Goal: Find specific page/section: Find specific page/section

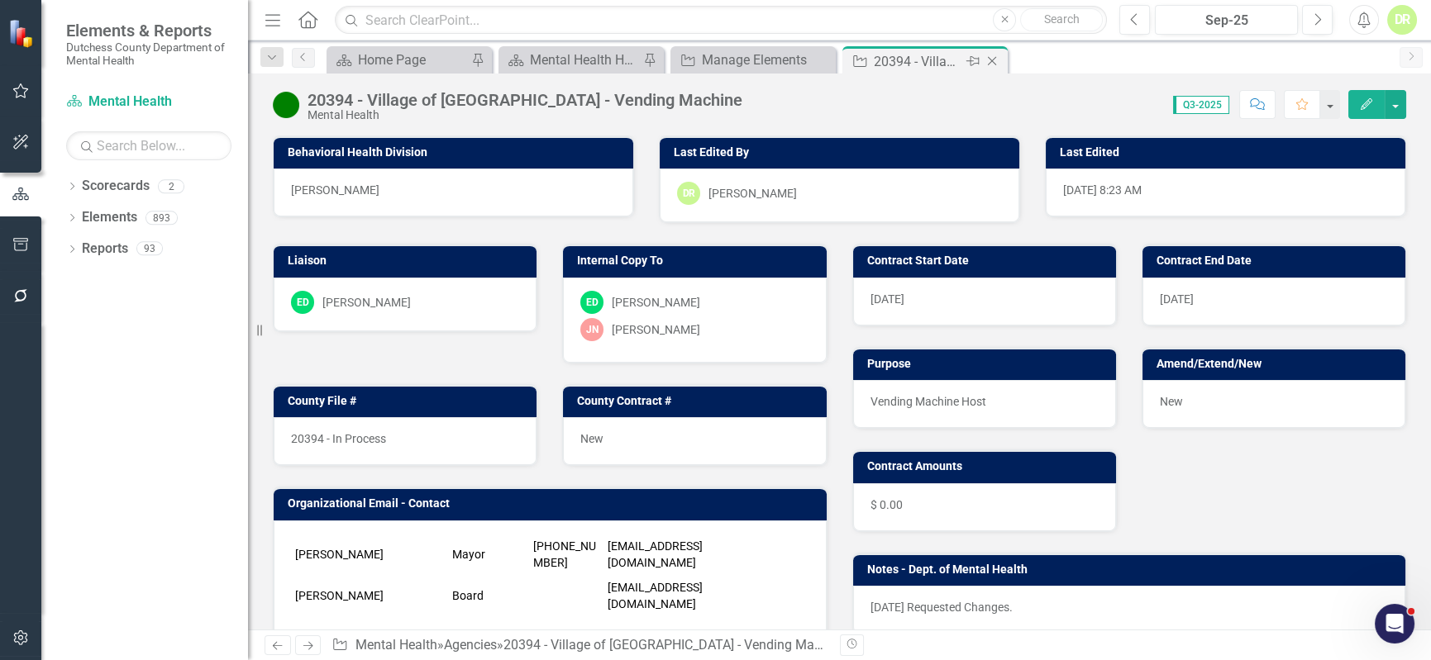
click at [992, 58] on icon "Close" at bounding box center [992, 61] width 17 height 13
click at [826, 57] on icon "Close" at bounding box center [820, 61] width 17 height 13
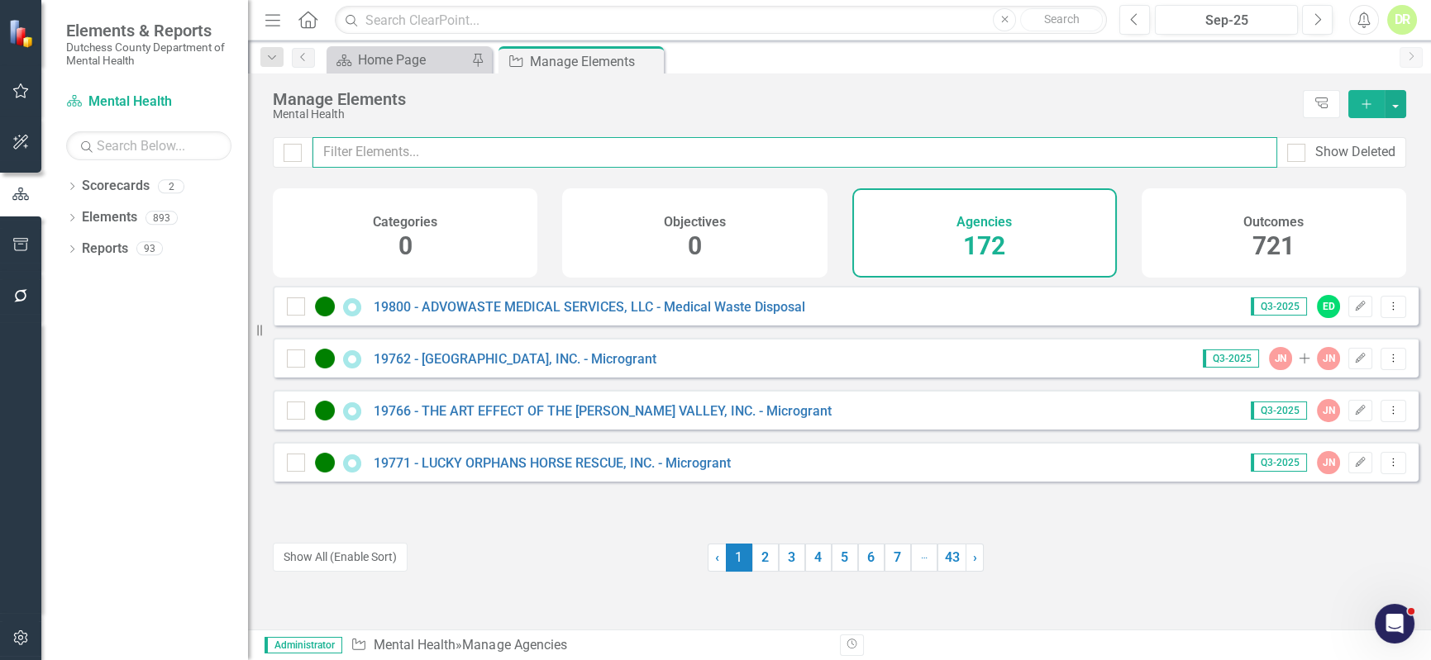
click at [514, 156] on input "text" at bounding box center [794, 152] width 965 height 31
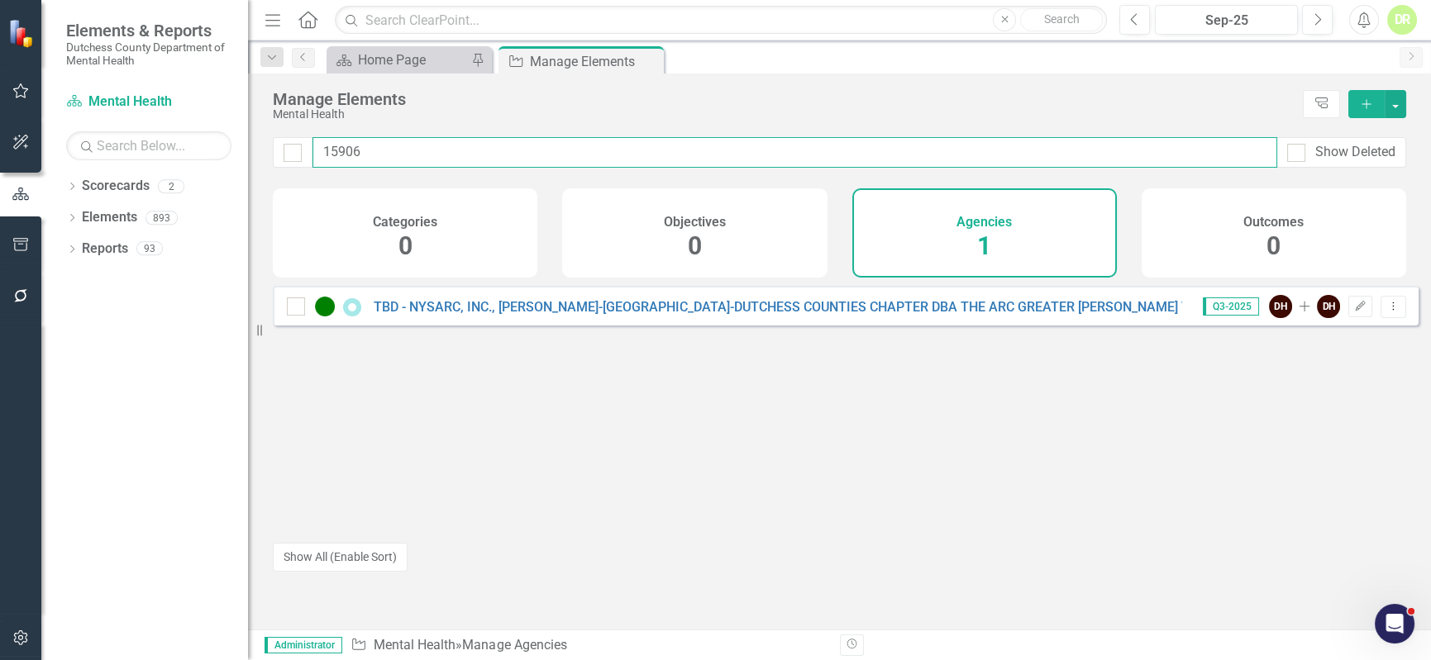
drag, startPoint x: 395, startPoint y: 154, endPoint x: -26, endPoint y: 209, distance: 424.4
click at [0, 209] on html "Elements & Reports Dutchess County Department of Mental Health Scorecard Mental…" at bounding box center [715, 330] width 1431 height 660
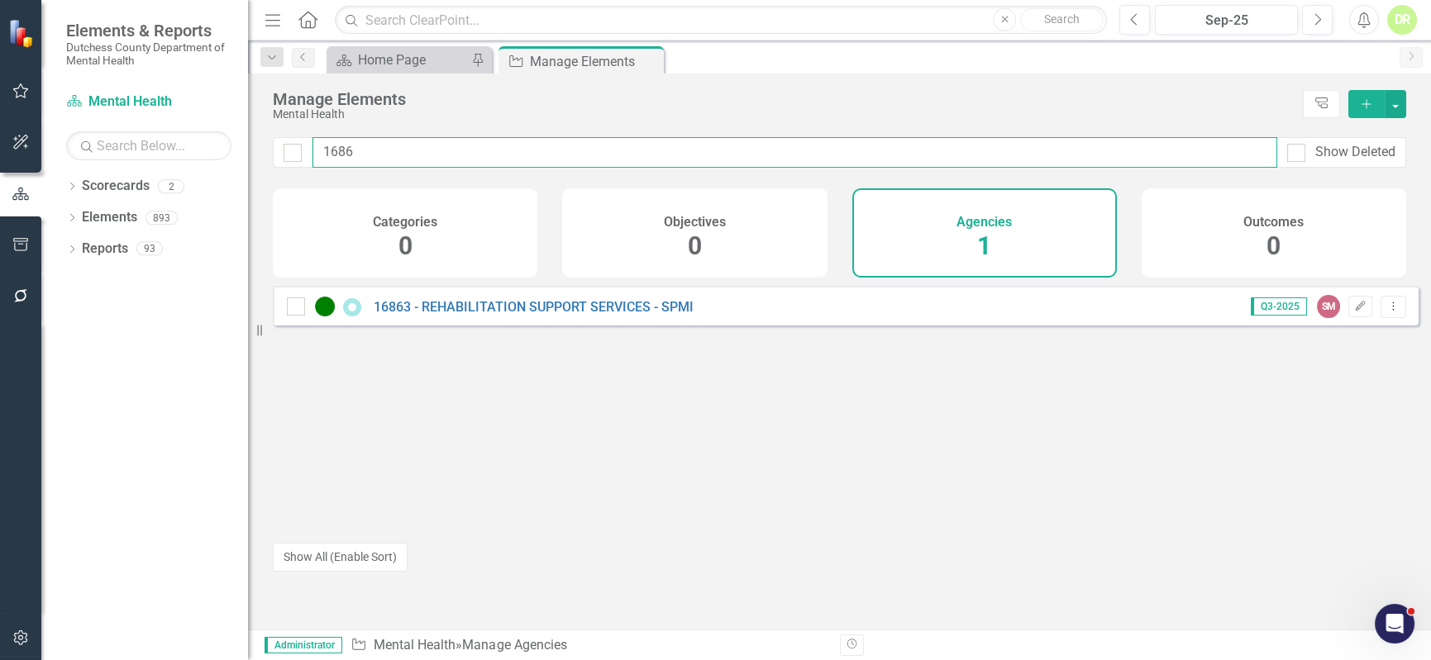
drag, startPoint x: 382, startPoint y: 146, endPoint x: 269, endPoint y: 151, distance: 112.5
click at [271, 151] on div "1686 Show Deleted" at bounding box center [839, 162] width 1183 height 51
drag, startPoint x: 436, startPoint y: 169, endPoint x: 423, endPoint y: 161, distance: 15.2
click at [427, 164] on div "16278 Show Deleted" at bounding box center [839, 162] width 1183 height 51
drag, startPoint x: 408, startPoint y: 155, endPoint x: 255, endPoint y: 222, distance: 166.2
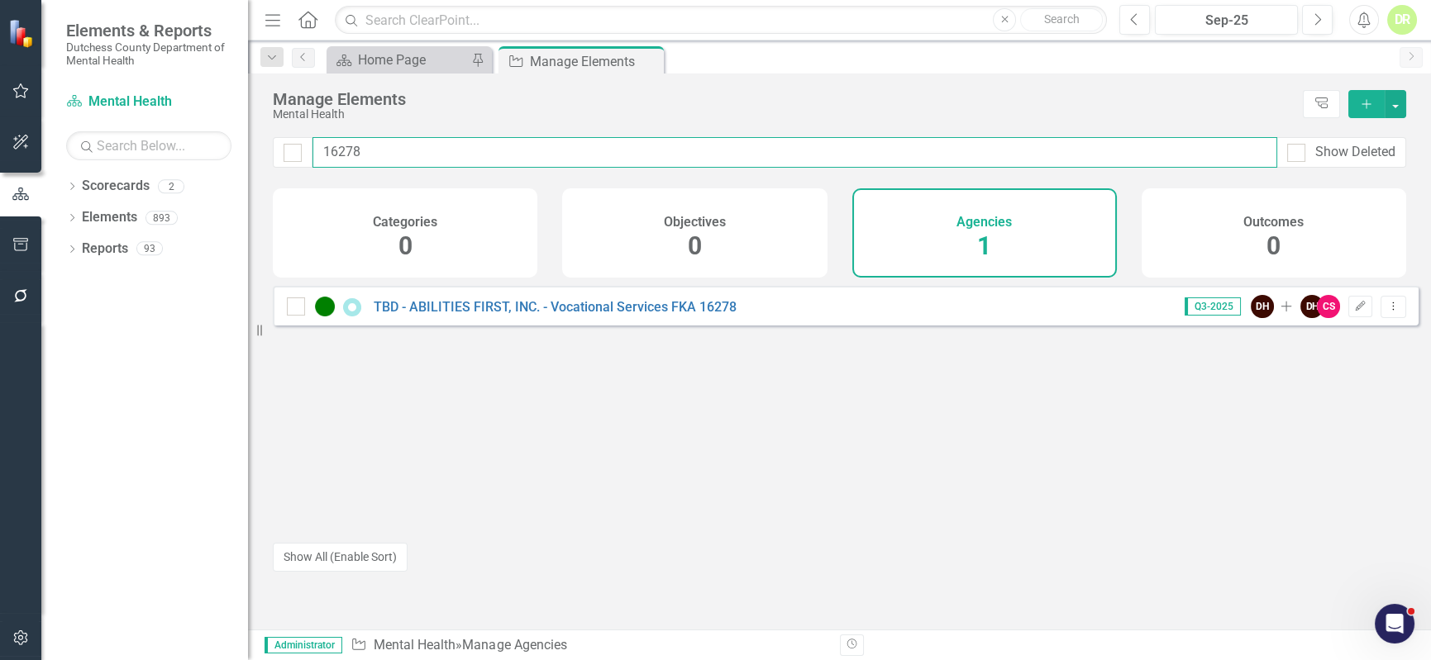
click at [255, 222] on div "Elements & Reports Dutchess County Department of Mental Health Scorecard Mental…" at bounding box center [715, 330] width 1431 height 660
drag, startPoint x: 371, startPoint y: 146, endPoint x: 255, endPoint y: 155, distance: 116.0
click at [255, 155] on div "Elements & Reports Dutchess County Department of Mental Health Scorecard Mental…" at bounding box center [715, 330] width 1431 height 660
click at [401, 148] on input "16020" at bounding box center [794, 152] width 965 height 31
click at [363, 159] on input "16002" at bounding box center [794, 152] width 965 height 31
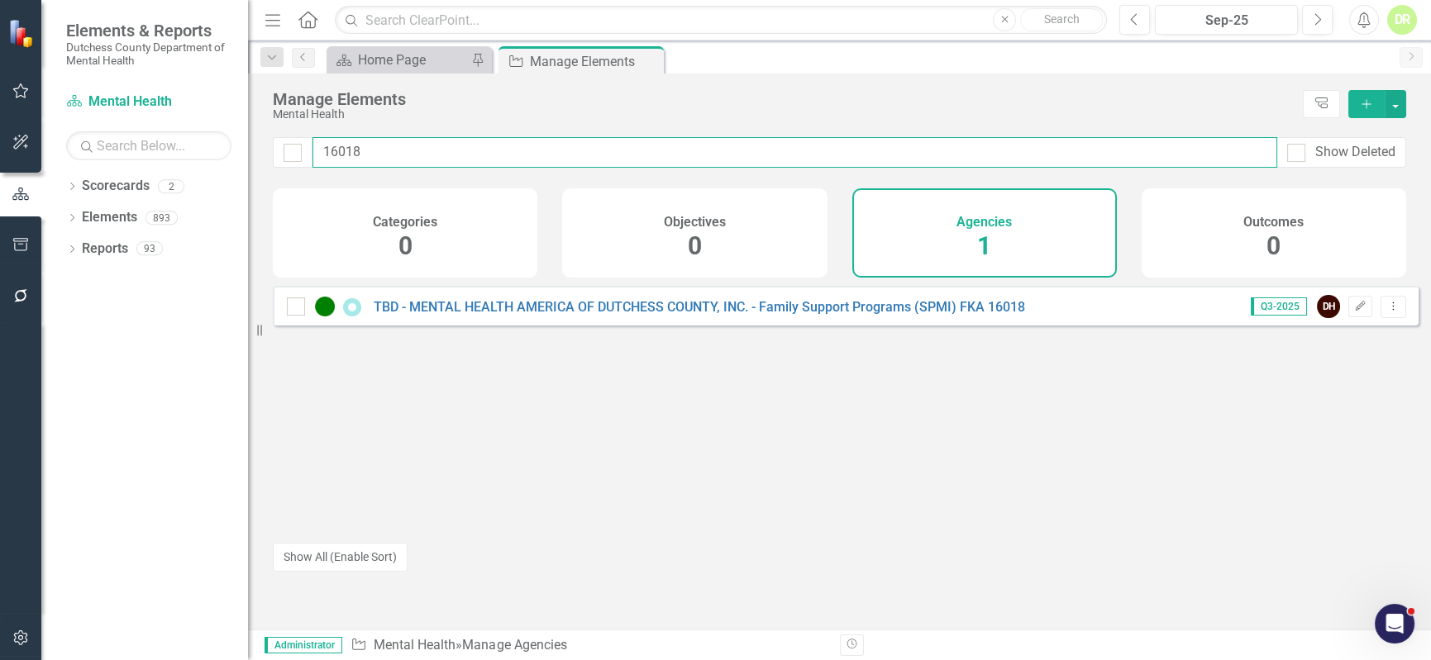
drag, startPoint x: 370, startPoint y: 148, endPoint x: 255, endPoint y: 174, distance: 117.7
click at [255, 175] on div "Elements & Reports Dutchess County Department of Mental Health Scorecard Mental…" at bounding box center [715, 330] width 1431 height 660
drag, startPoint x: 445, startPoint y: 164, endPoint x: 324, endPoint y: 161, distance: 120.7
click at [324, 161] on input "15892" at bounding box center [794, 152] width 965 height 31
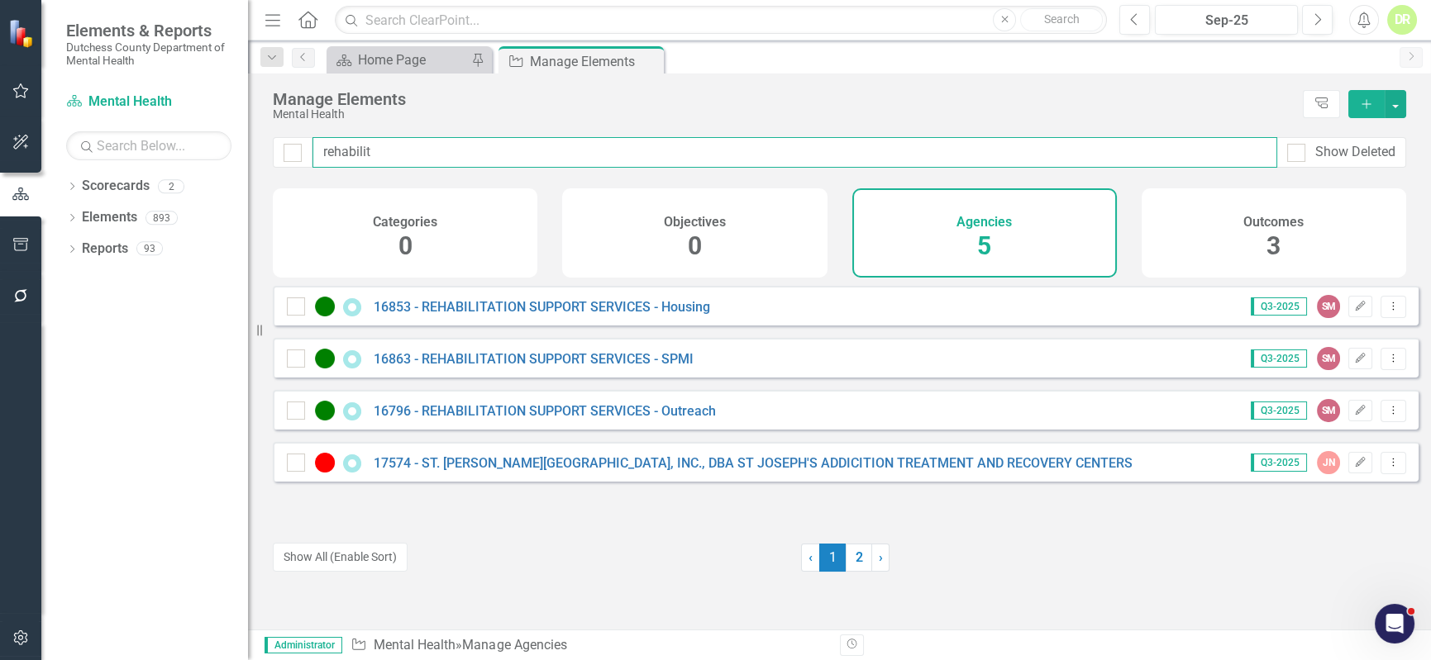
drag, startPoint x: 398, startPoint y: 157, endPoint x: 329, endPoint y: 103, distance: 87.8
click at [302, 153] on div "rehabilit Show Deleted" at bounding box center [839, 152] width 1133 height 31
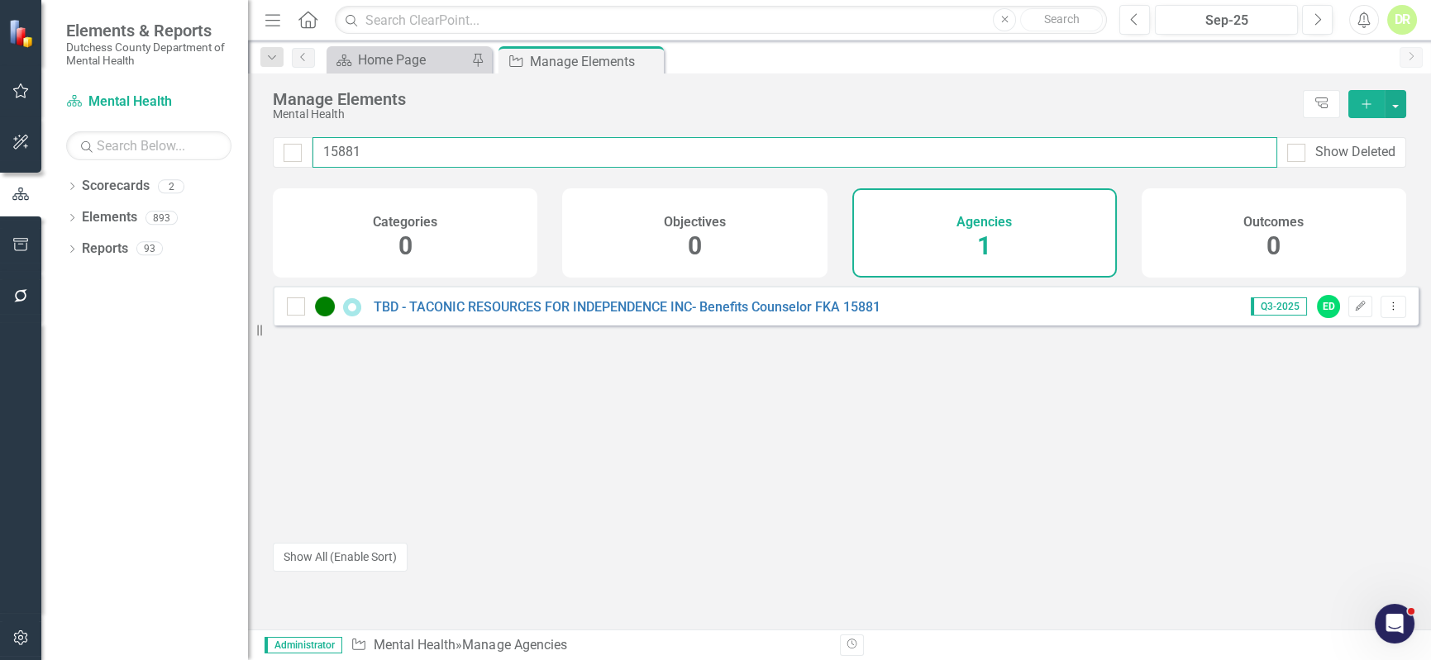
drag, startPoint x: 388, startPoint y: 149, endPoint x: 165, endPoint y: 132, distance: 223.0
click at [178, 145] on div "Elements & Reports Dutchess County Department of Mental Health Scorecard Mental…" at bounding box center [715, 330] width 1431 height 660
drag, startPoint x: 381, startPoint y: 153, endPoint x: 237, endPoint y: 169, distance: 144.8
click at [241, 169] on div "Elements & Reports Dutchess County Department of Mental Health Scorecard Mental…" at bounding box center [715, 330] width 1431 height 660
click at [389, 157] on input "15994" at bounding box center [794, 152] width 965 height 31
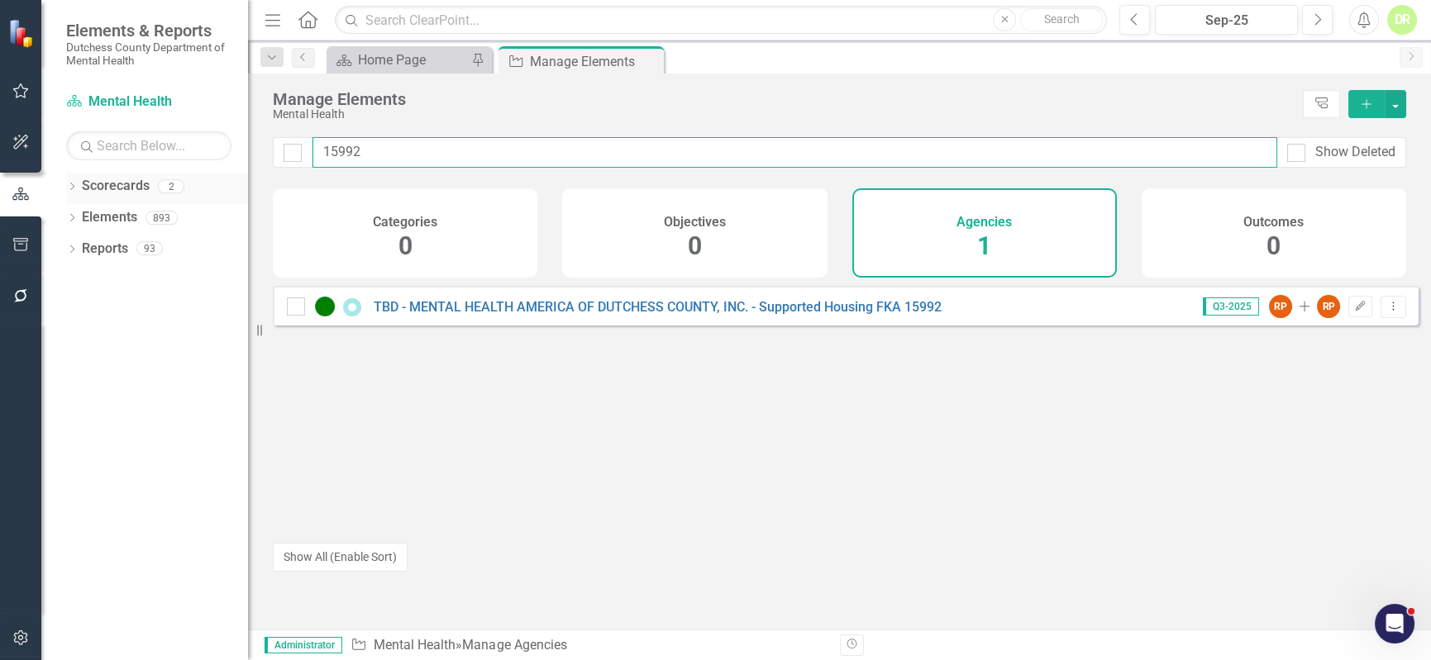
drag, startPoint x: 379, startPoint y: 151, endPoint x: 116, endPoint y: 174, distance: 264.6
click at [116, 174] on div "Elements & Reports Dutchess County Department of Mental Health Scorecard Mental…" at bounding box center [715, 330] width 1431 height 660
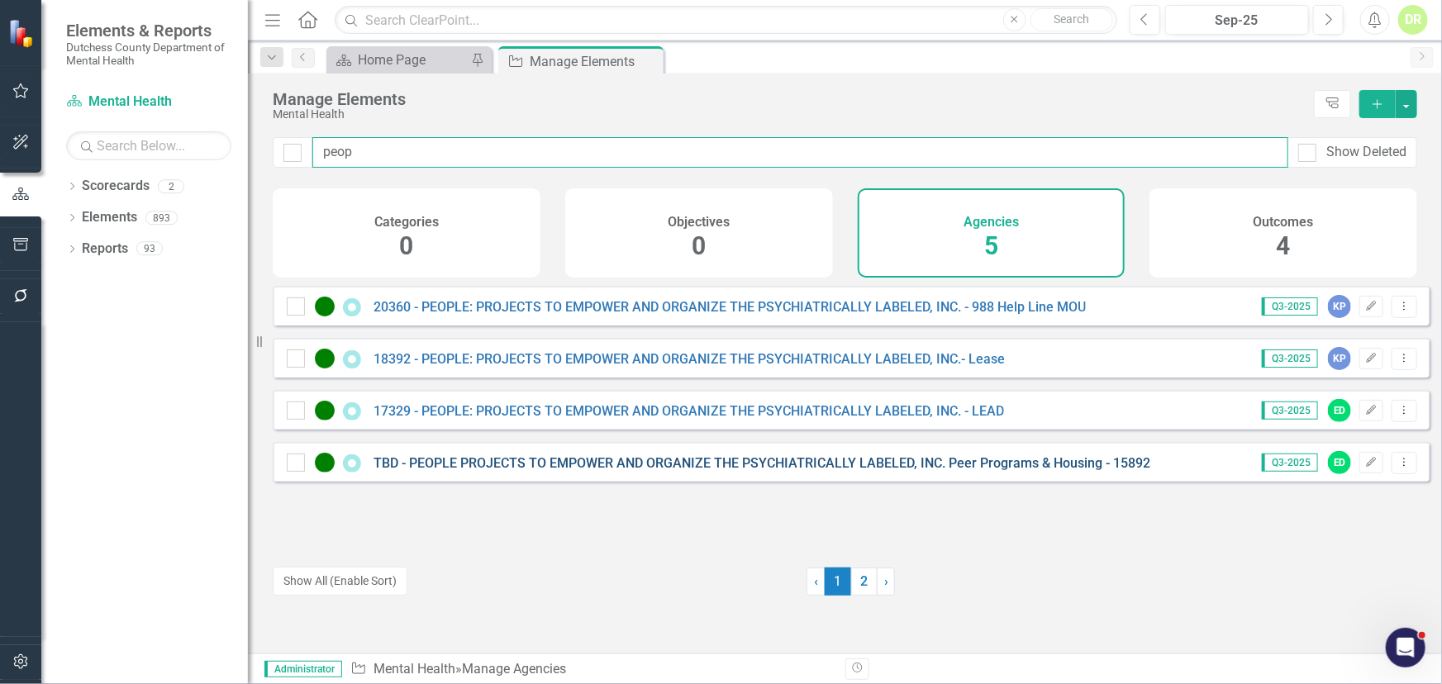
type input "peop"
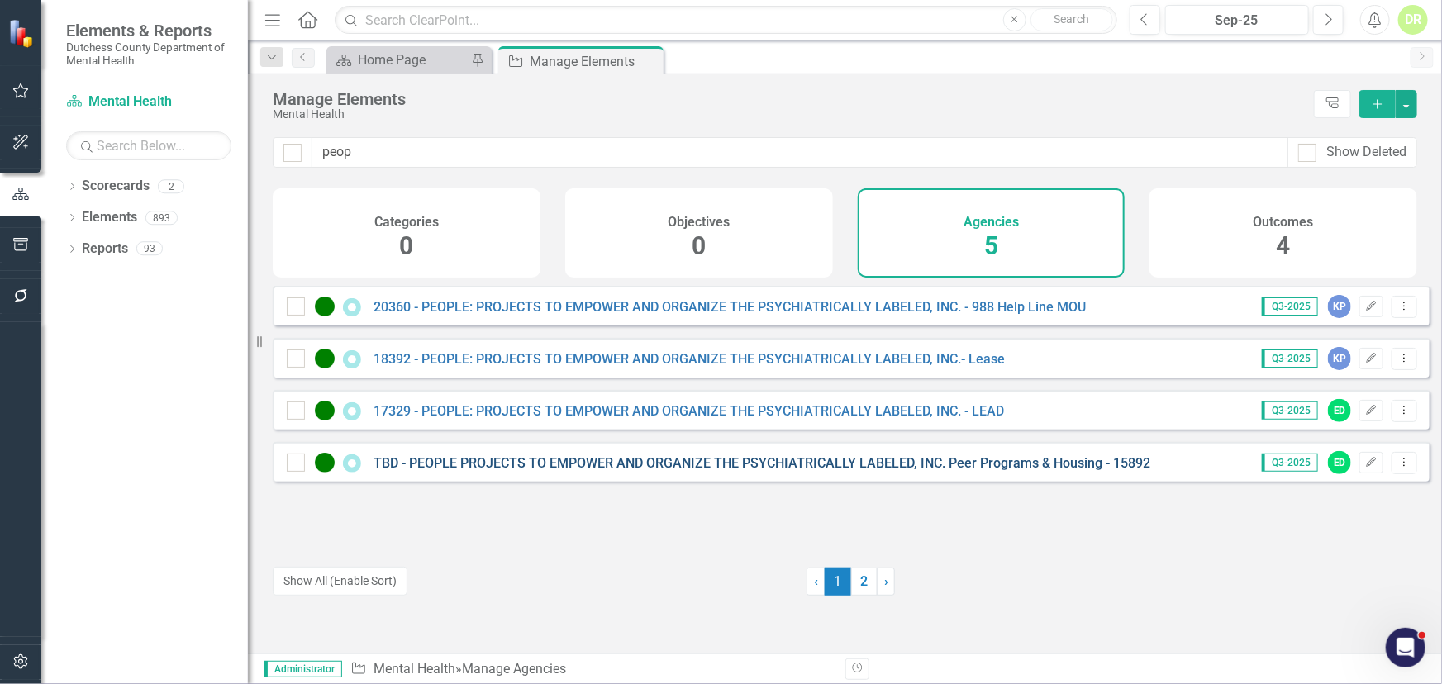
click at [615, 471] on link "TBD - PEOPLE PROJECTS TO EMPOWER AND ORGANIZE THE PSYCHIATRICALLY LABELED, INC.…" at bounding box center [762, 463] width 777 height 16
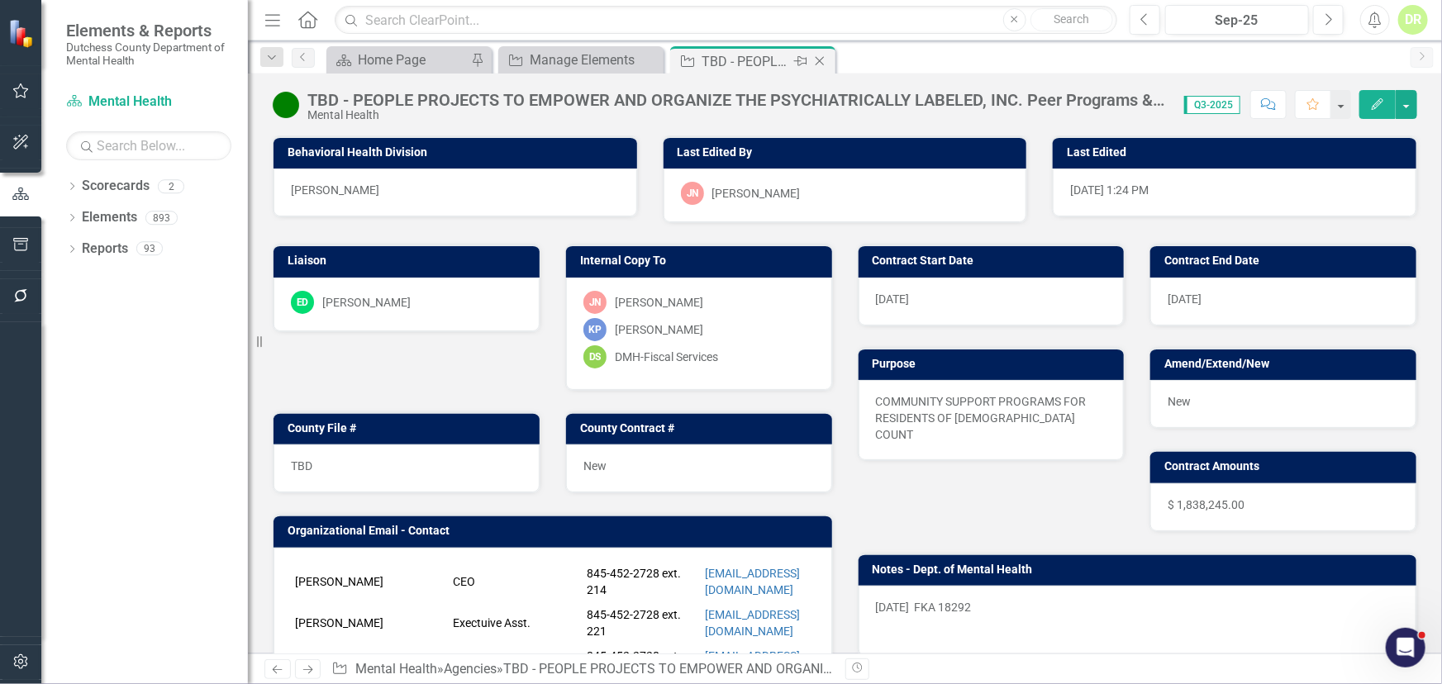
click at [826, 58] on icon "Close" at bounding box center [820, 61] width 17 height 13
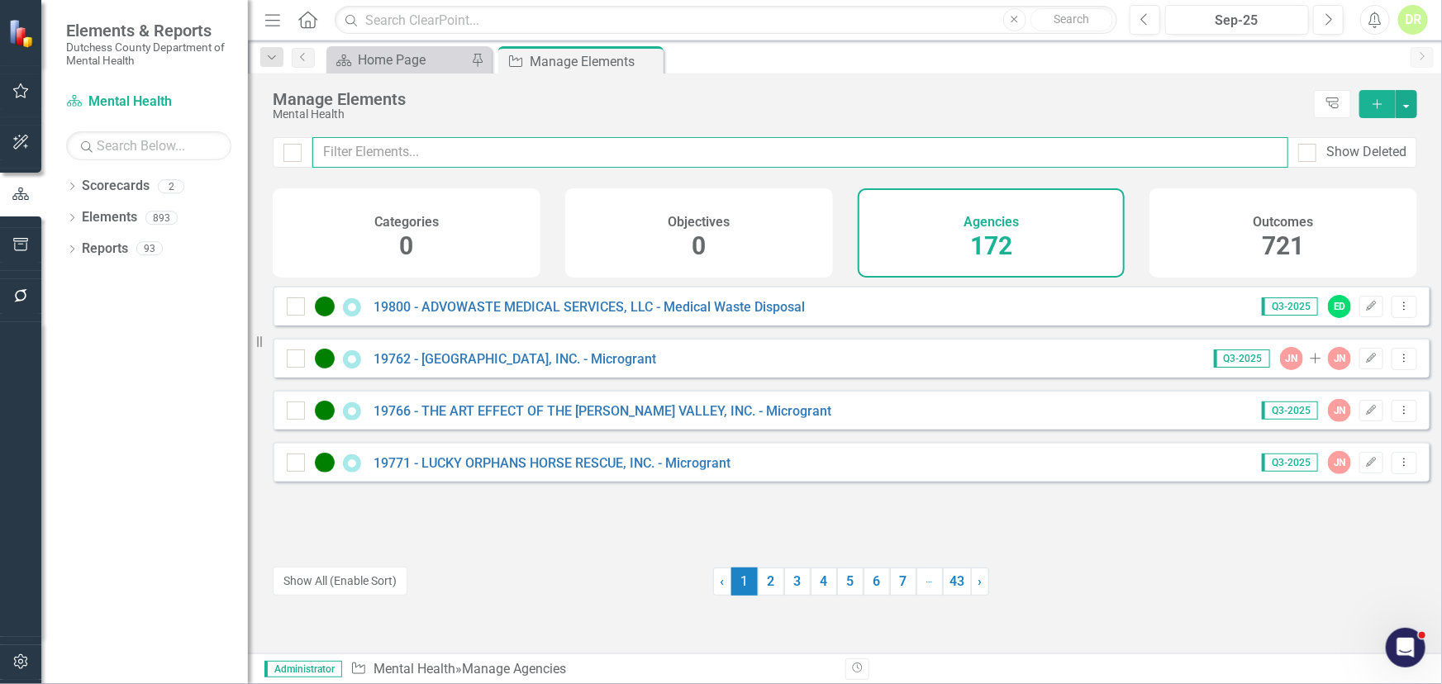
click at [484, 157] on input "text" at bounding box center [800, 152] width 976 height 31
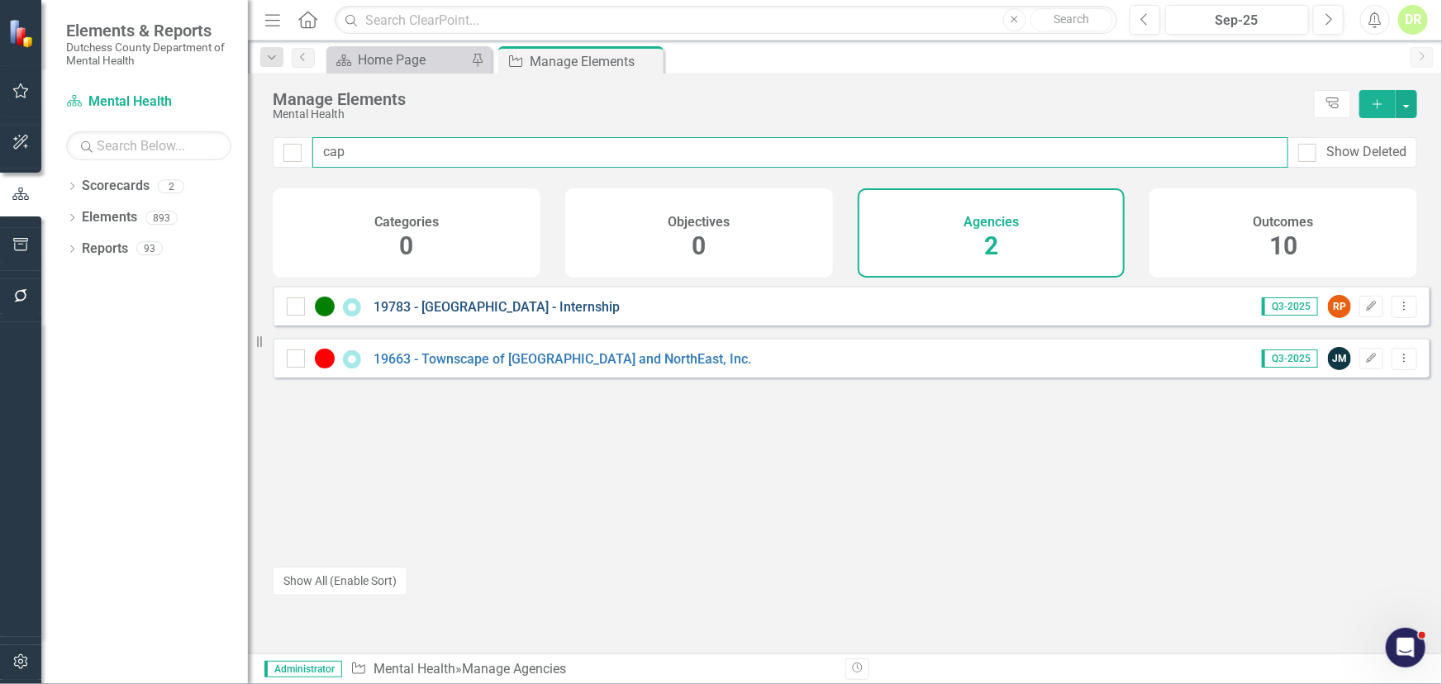
type input "cap"
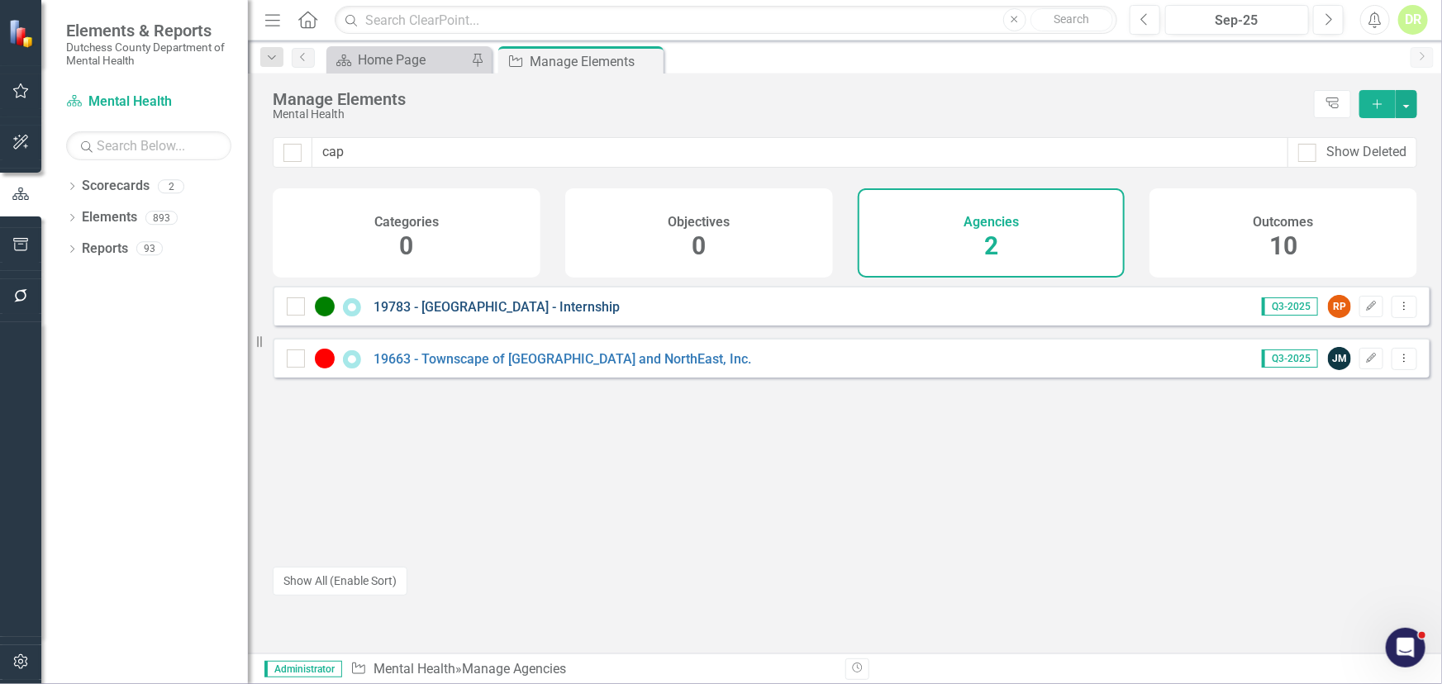
click at [485, 315] on link "19783 - [GEOGRAPHIC_DATA] - Internship" at bounding box center [497, 307] width 246 height 16
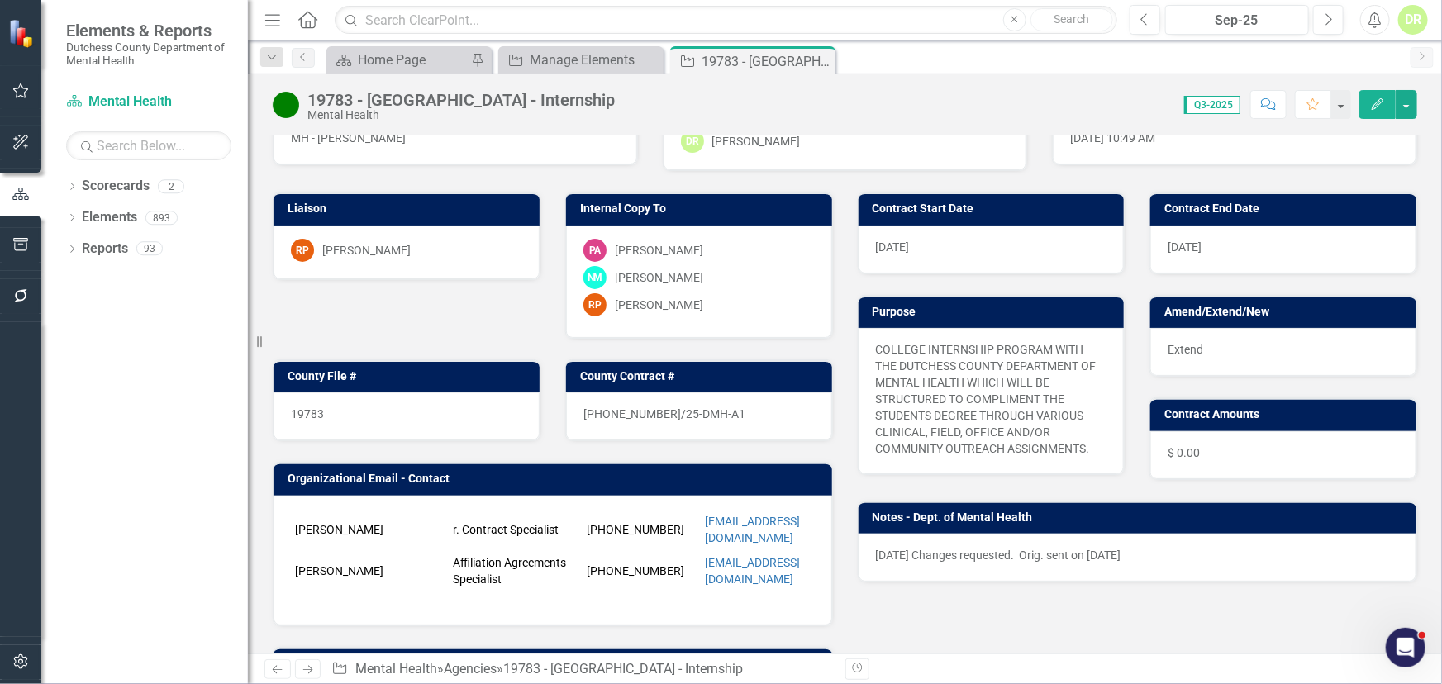
scroll to position [225, 0]
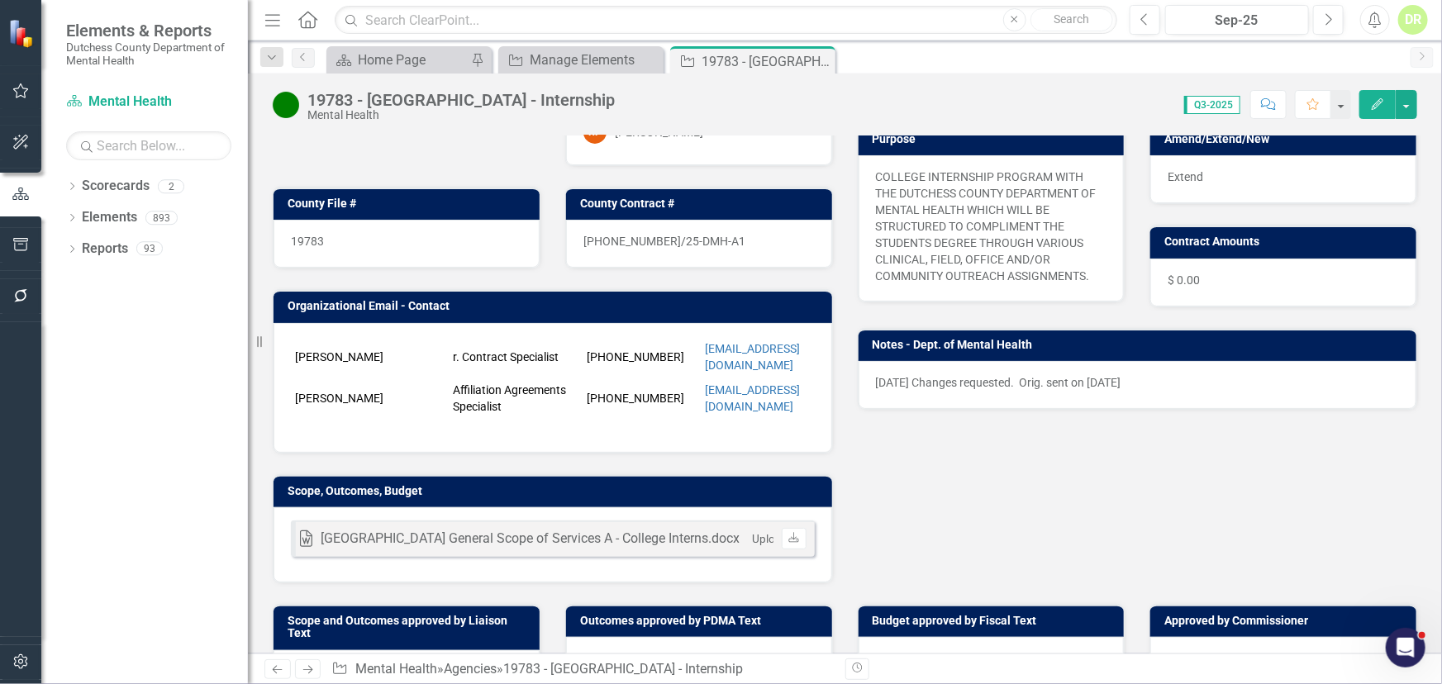
click at [978, 547] on div "Liaison RP [PERSON_NAME] Internal Copy To PA [PERSON_NAME] NM [PERSON_NAME] RP …" at bounding box center [845, 290] width 1170 height 585
